Goal: Task Accomplishment & Management: Complete application form

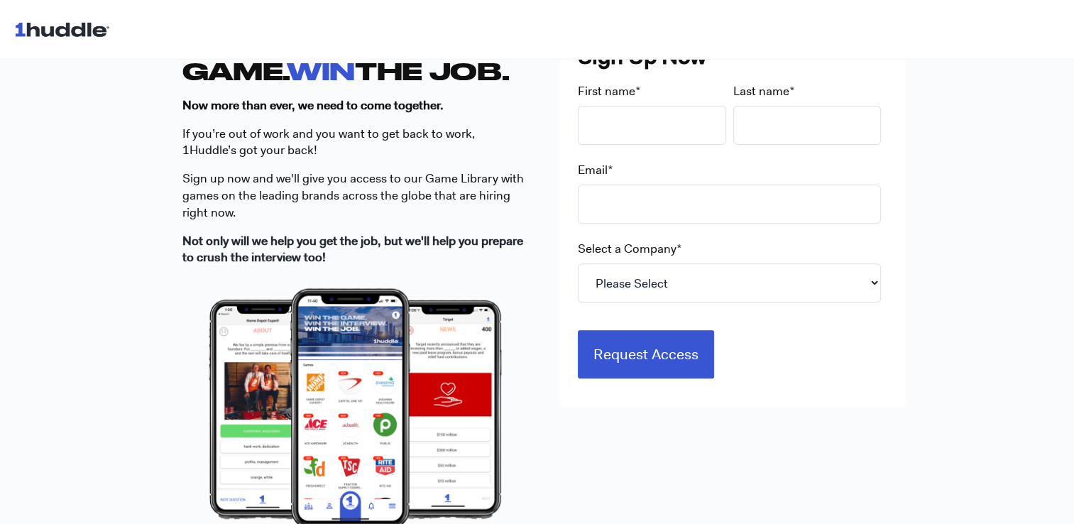
scroll to position [452, 0]
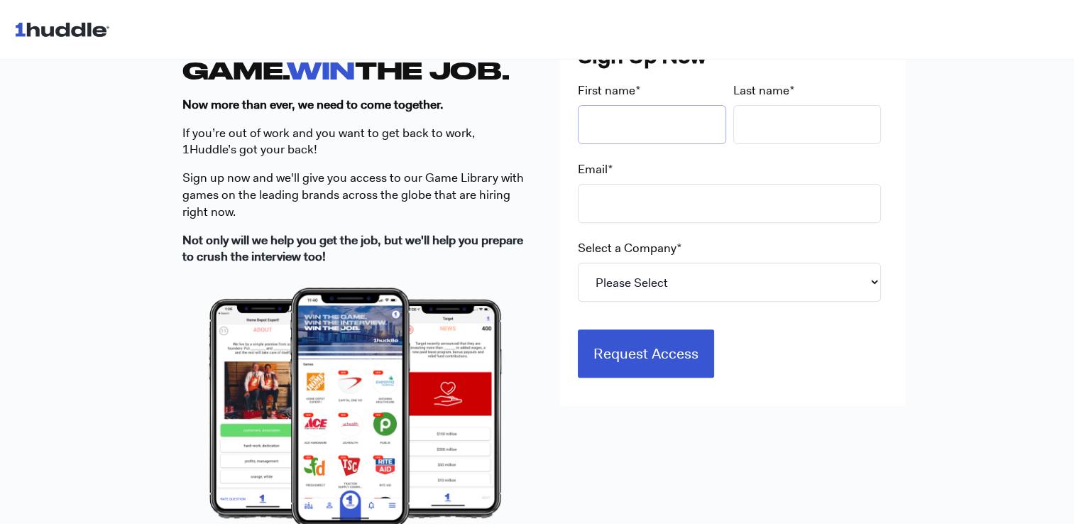
drag, startPoint x: 668, startPoint y: 129, endPoint x: 664, endPoint y: 138, distance: 9.2
click at [667, 129] on input "First name *" at bounding box center [652, 124] width 148 height 39
type input "rose"
type input "corral"
type input "[EMAIL_ADDRESS][DOMAIN_NAME]"
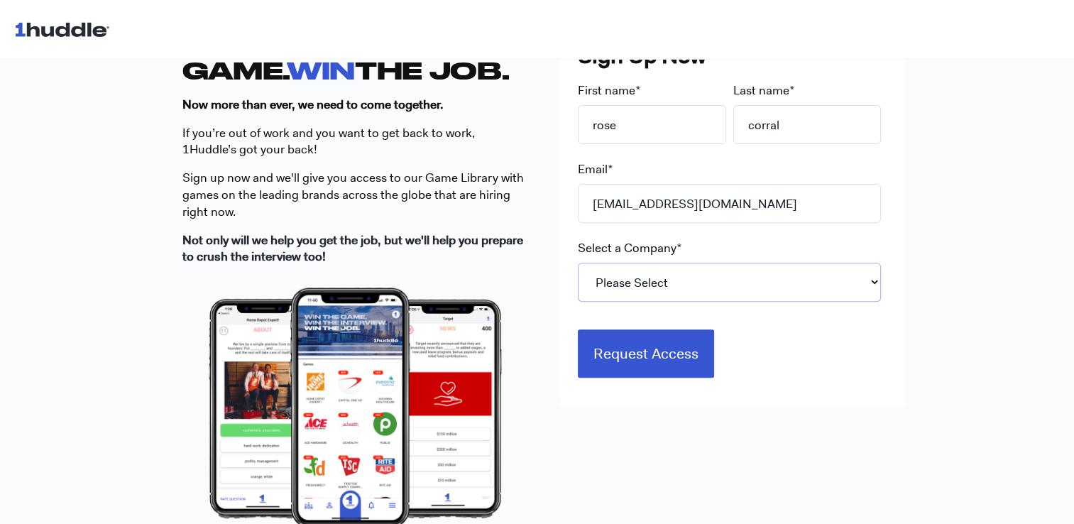
click at [656, 283] on select "Please Select 7-Eleven Ace Hardware Albertsons Companies ALDI Amazon Aveanna He…" at bounding box center [729, 282] width 303 height 39
click at [578, 263] on select "Please Select 7-Eleven Ace Hardware Albertsons Companies ALDI Amazon Aveanna He…" at bounding box center [729, 282] width 303 height 39
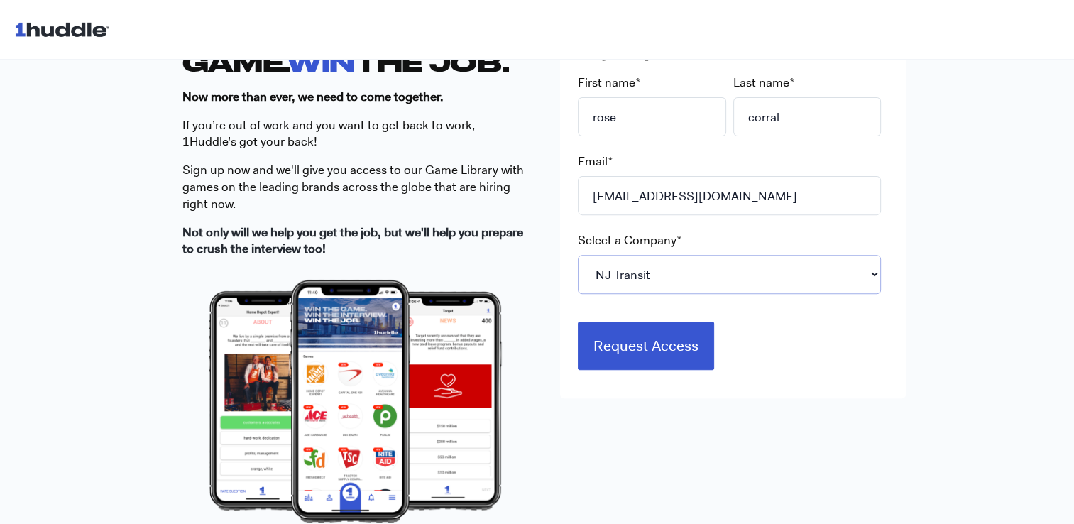
scroll to position [473, 0]
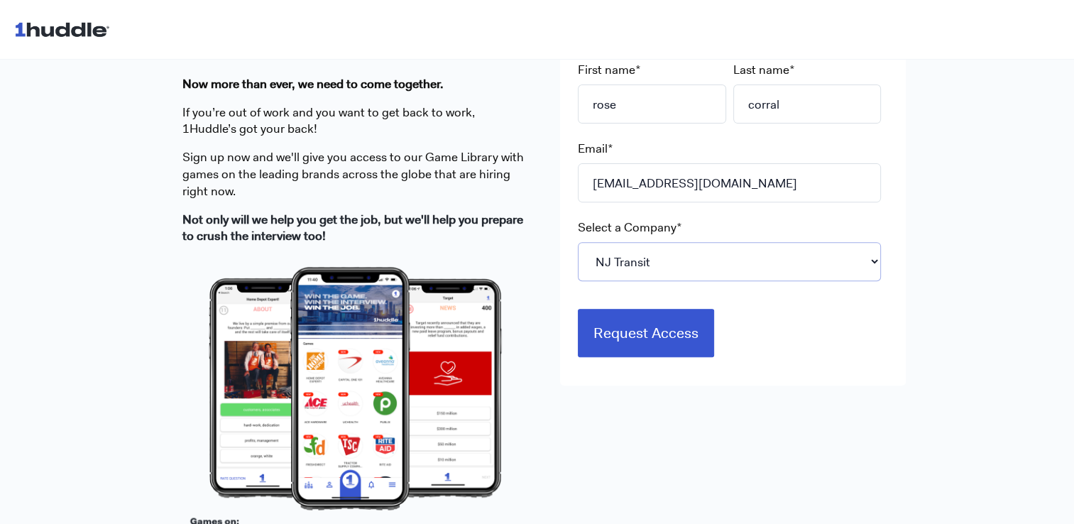
click at [654, 251] on select "Please Select 7-Eleven Ace Hardware Albertsons Companies ALDI Amazon Aveanna He…" at bounding box center [729, 261] width 303 height 39
select select "Starbucks"
click at [578, 242] on select "Please Select 7-Eleven Ace Hardware Albertsons Companies ALDI Amazon Aveanna He…" at bounding box center [729, 261] width 303 height 39
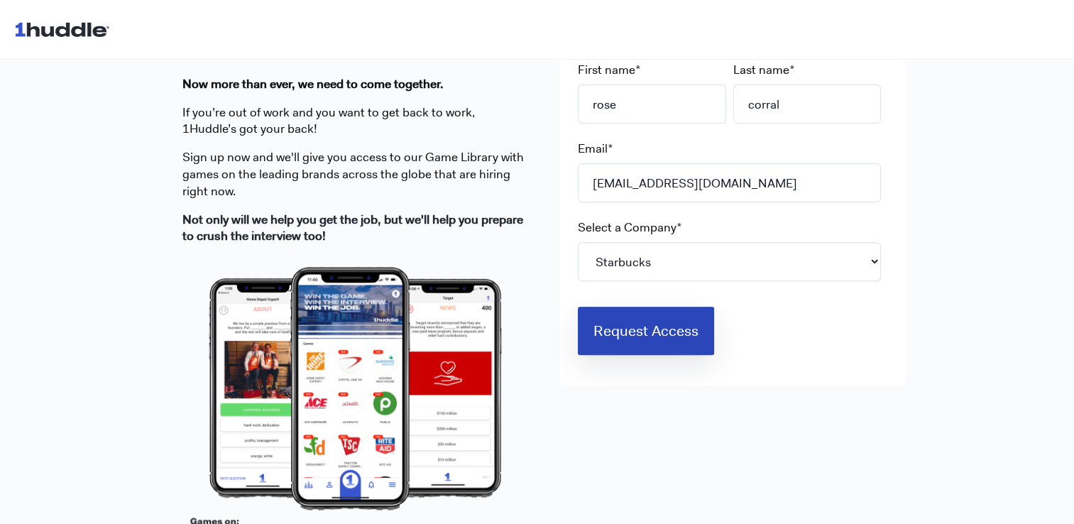
click at [633, 332] on input "Request Access" at bounding box center [646, 331] width 136 height 48
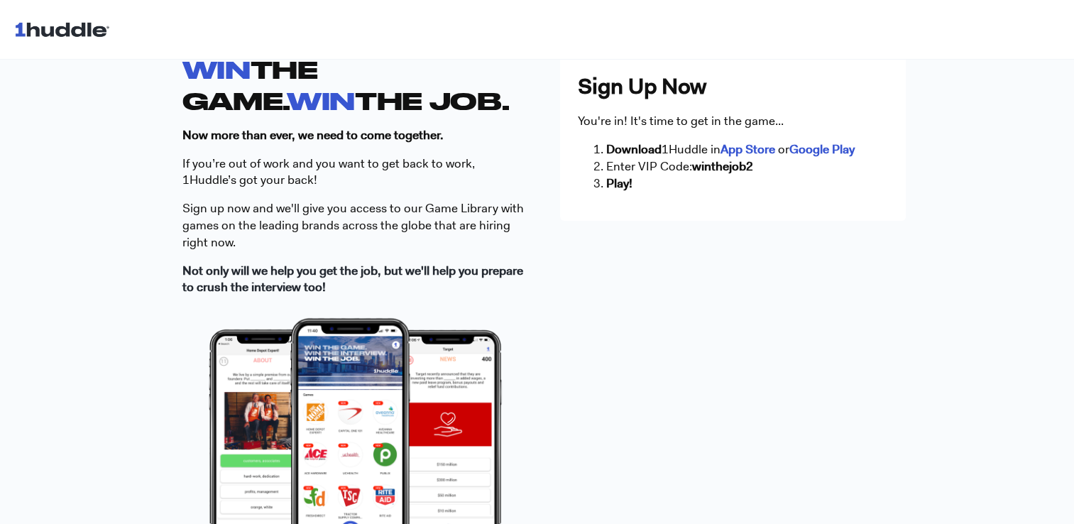
scroll to position [415, 0]
